Goal: Transaction & Acquisition: Purchase product/service

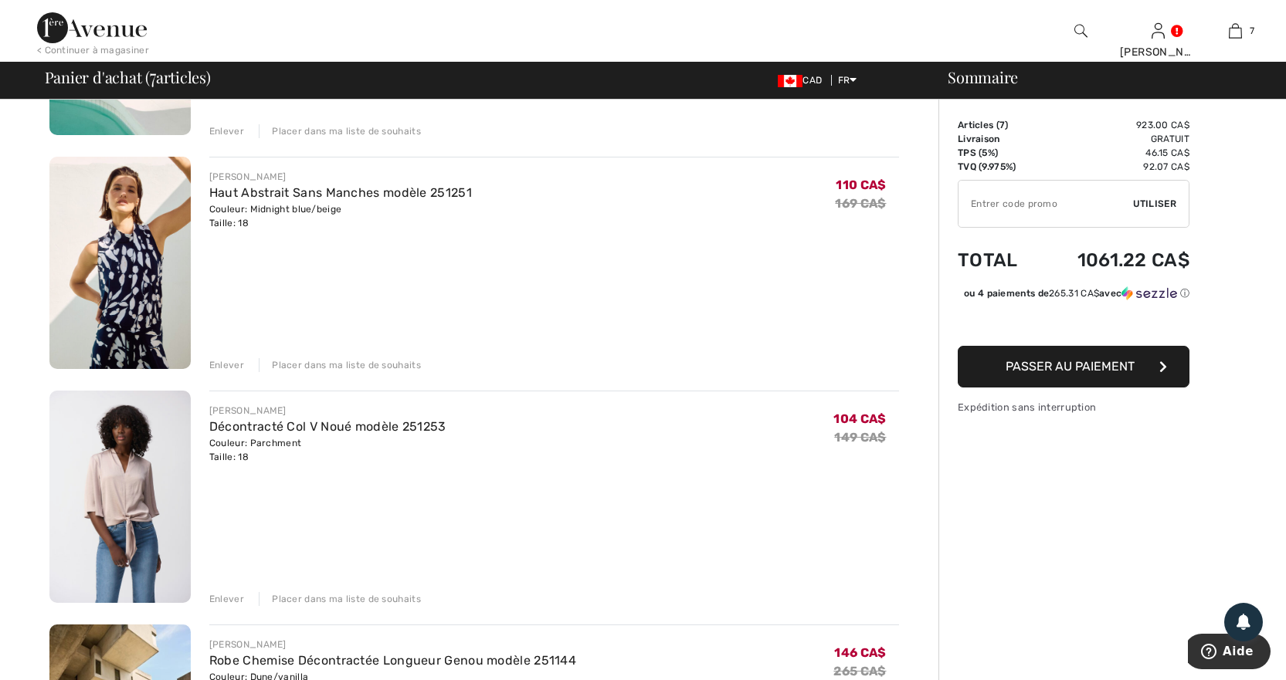
scroll to position [772, 0]
click at [226, 596] on div "Enlever" at bounding box center [226, 598] width 35 height 14
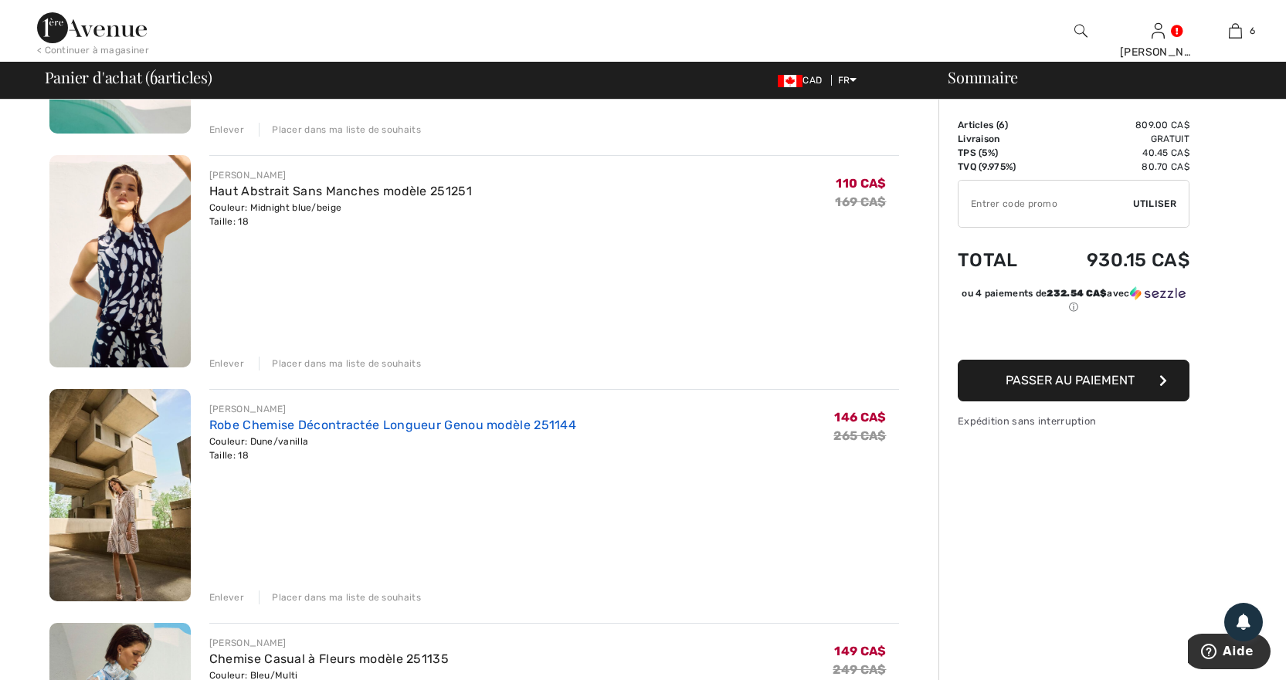
click at [384, 431] on link "Robe Chemise Décontractée Longueur Genou modèle 251144" at bounding box center [392, 425] width 367 height 15
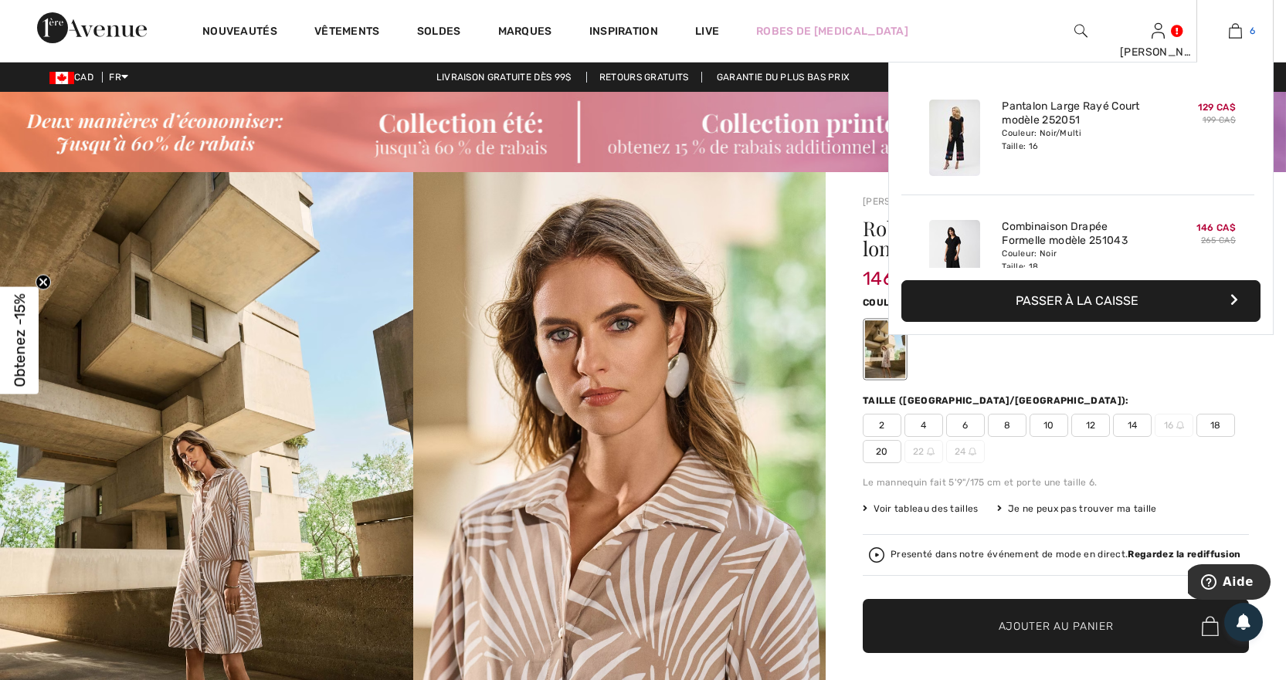
click at [1238, 28] on img at bounding box center [1234, 31] width 13 height 19
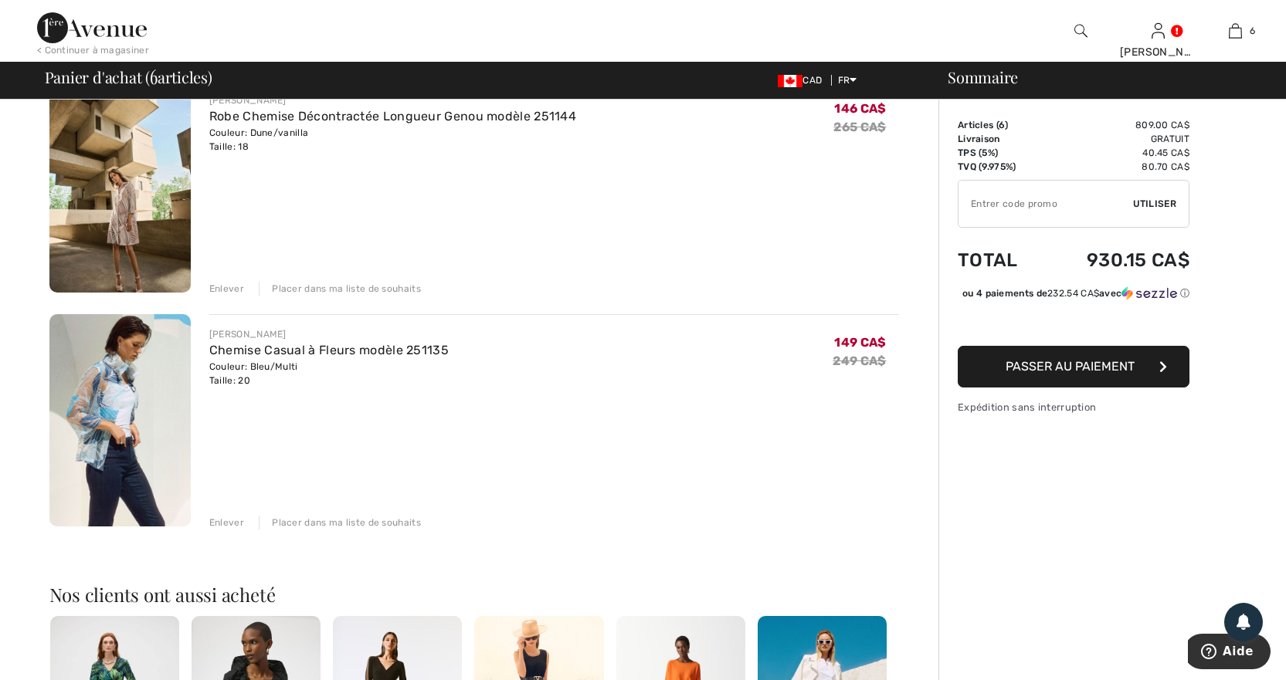
scroll to position [1004, 0]
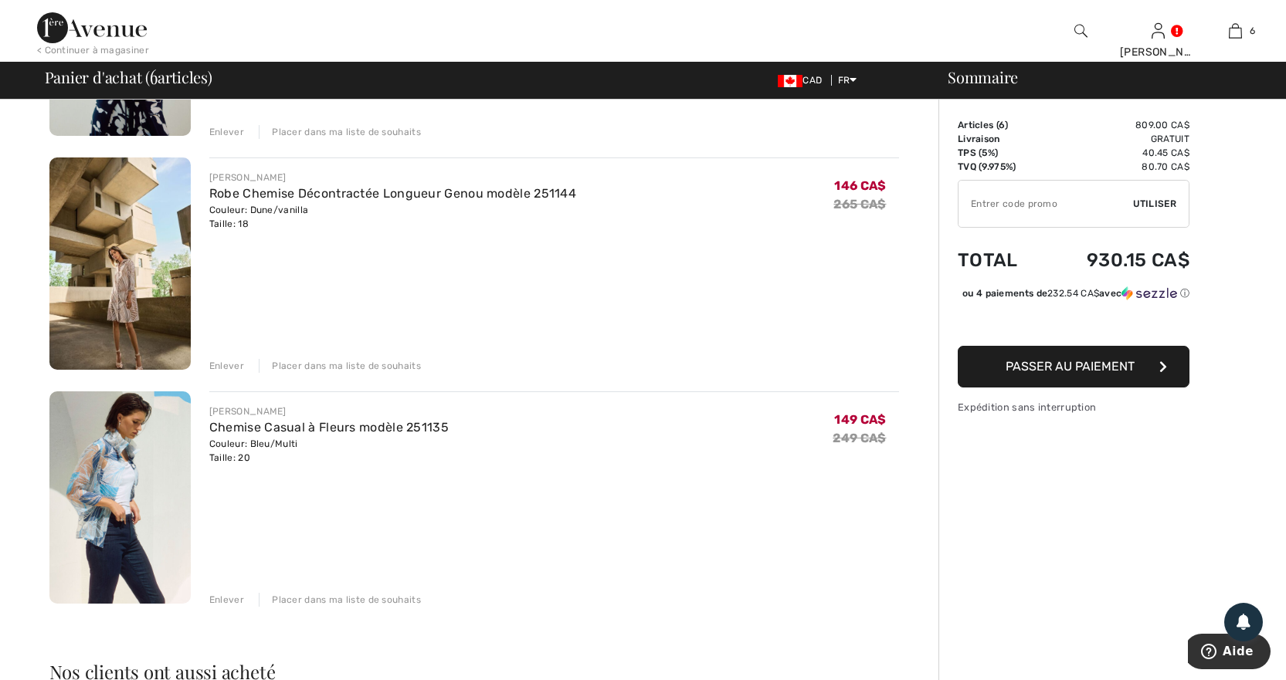
click at [994, 202] on input "TEXT" at bounding box center [1045, 204] width 174 height 46
type input "EXTRA15"
click at [1156, 195] on div "✔ Utiliser Enlever" at bounding box center [1073, 204] width 232 height 48
click at [1144, 201] on span "Utiliser" at bounding box center [1154, 204] width 43 height 14
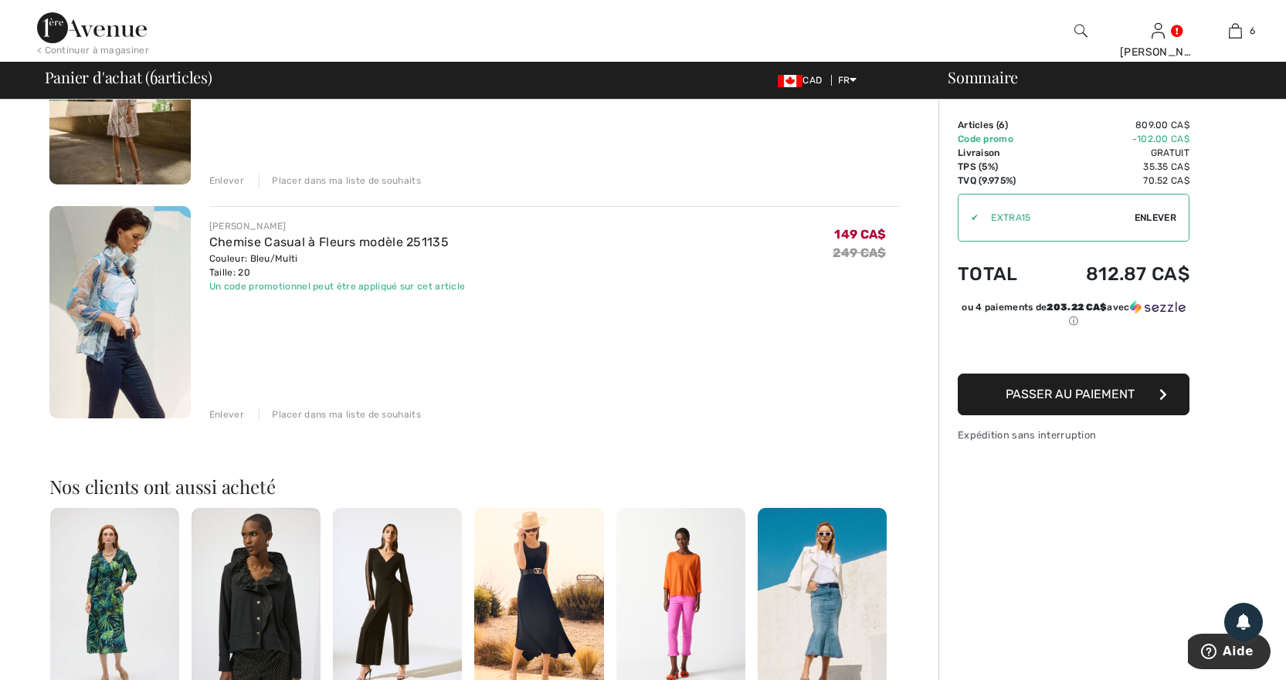
scroll to position [1313, 0]
